Goal: Check status: Check status

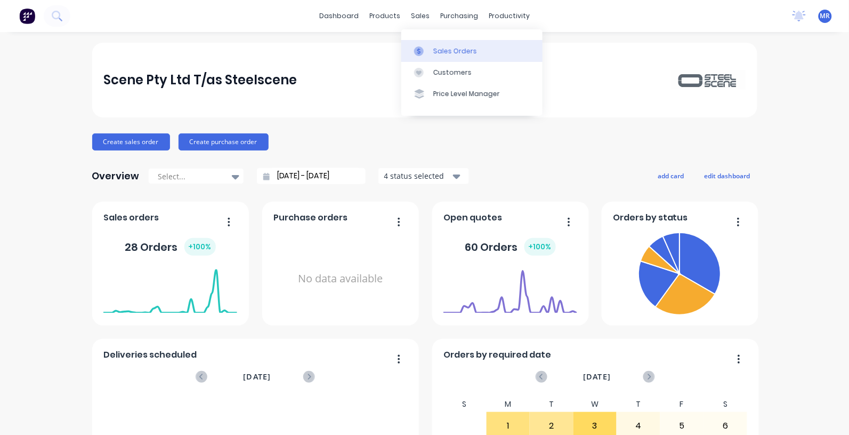
click at [439, 44] on link "Sales Orders" at bounding box center [471, 50] width 141 height 21
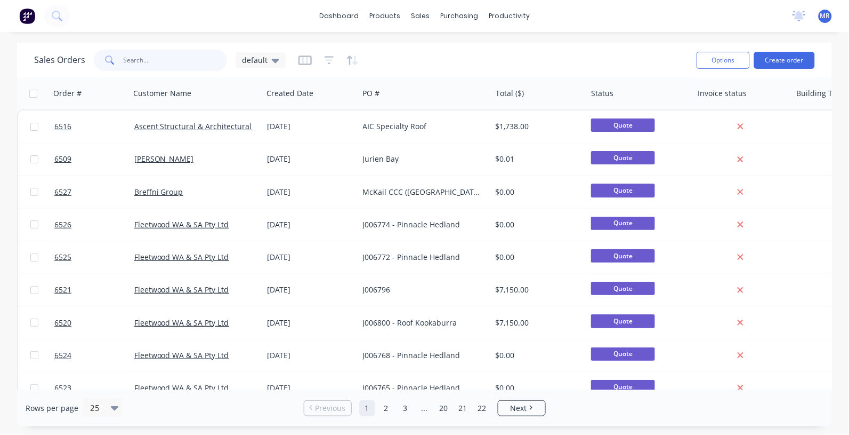
click at [163, 59] on input "text" at bounding box center [176, 60] width 104 height 21
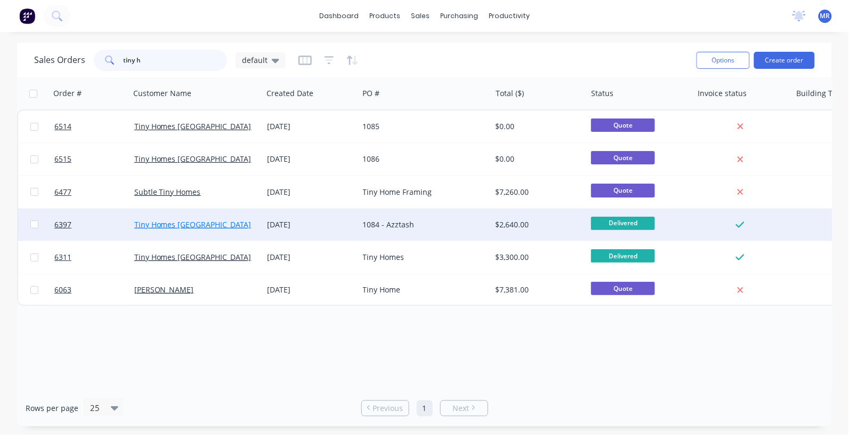
type input "tiny h"
click at [168, 224] on link "Tiny Homes [GEOGRAPHIC_DATA]" at bounding box center [192, 224] width 117 height 10
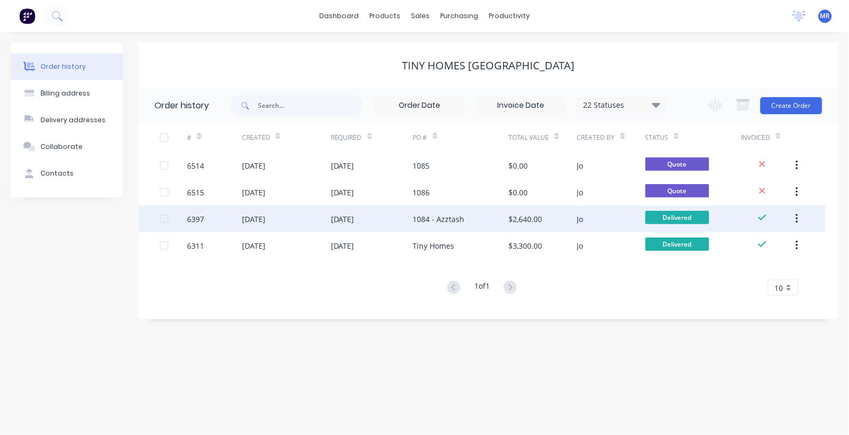
click at [350, 215] on div "[DATE]" at bounding box center [342, 218] width 23 height 11
